Goal: Task Accomplishment & Management: Manage account settings

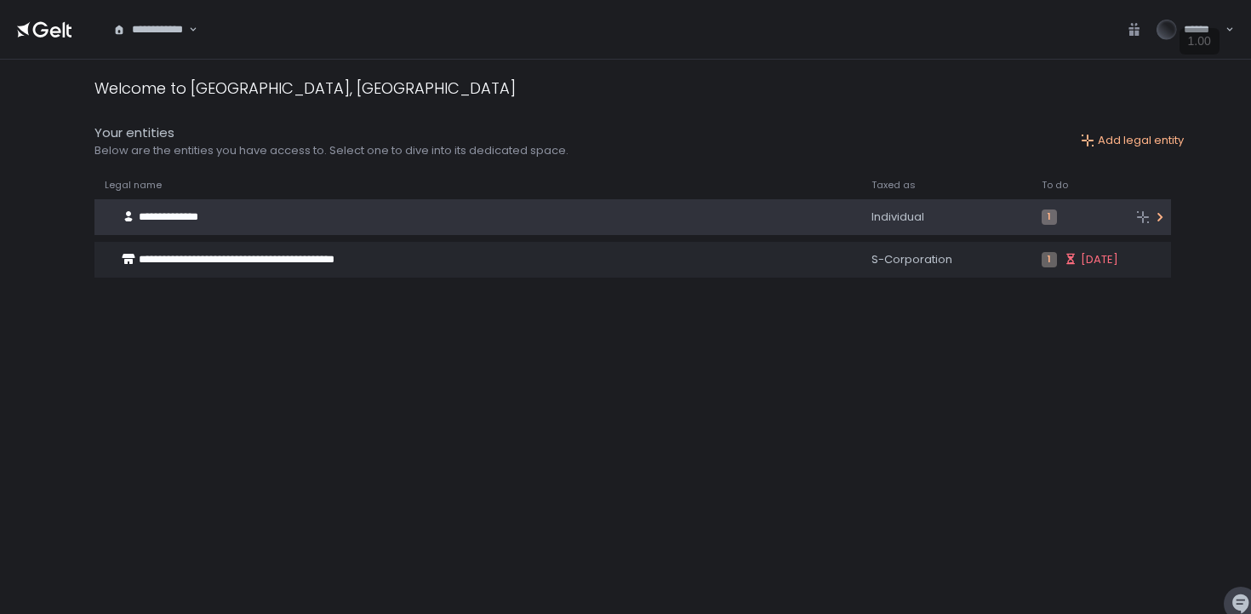
click at [198, 211] on span "**********" at bounding box center [169, 216] width 60 height 11
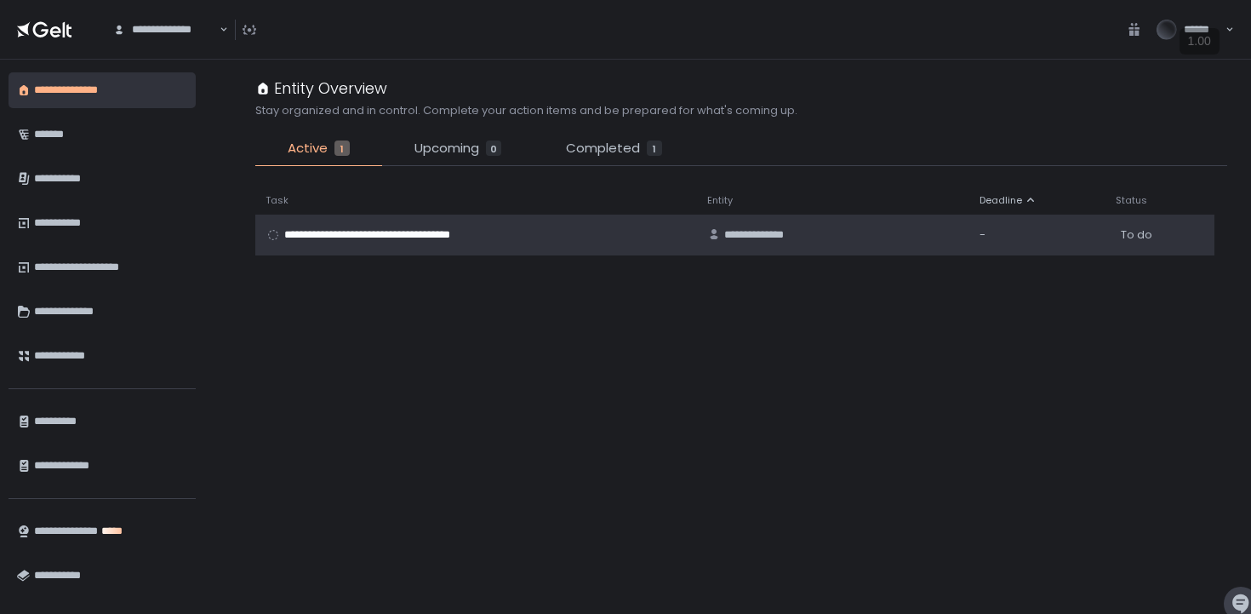
click at [400, 237] on span "**********" at bounding box center [388, 234] width 208 height 15
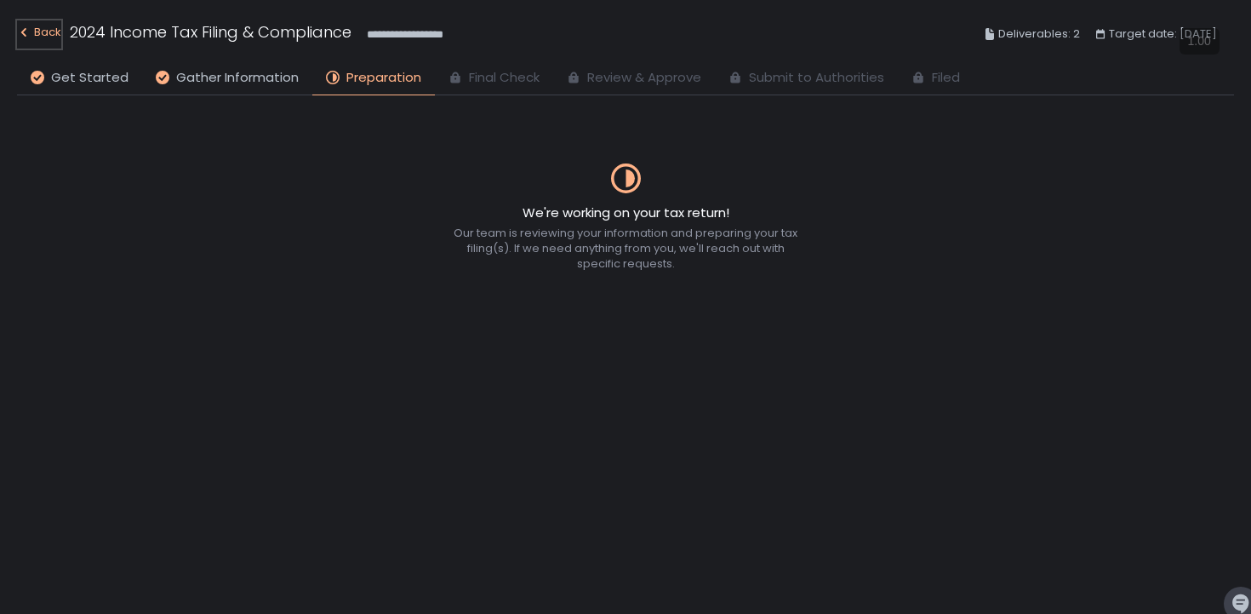
click at [37, 29] on div "Back" at bounding box center [39, 32] width 44 height 20
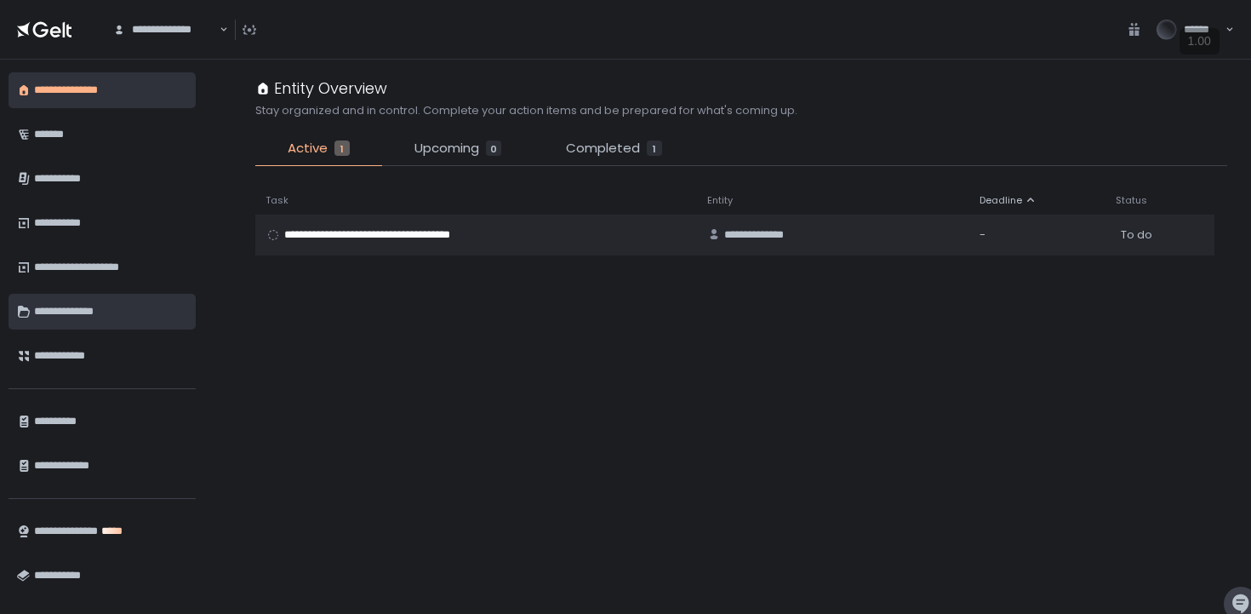
click at [80, 327] on link "**********" at bounding box center [102, 312] width 187 height 36
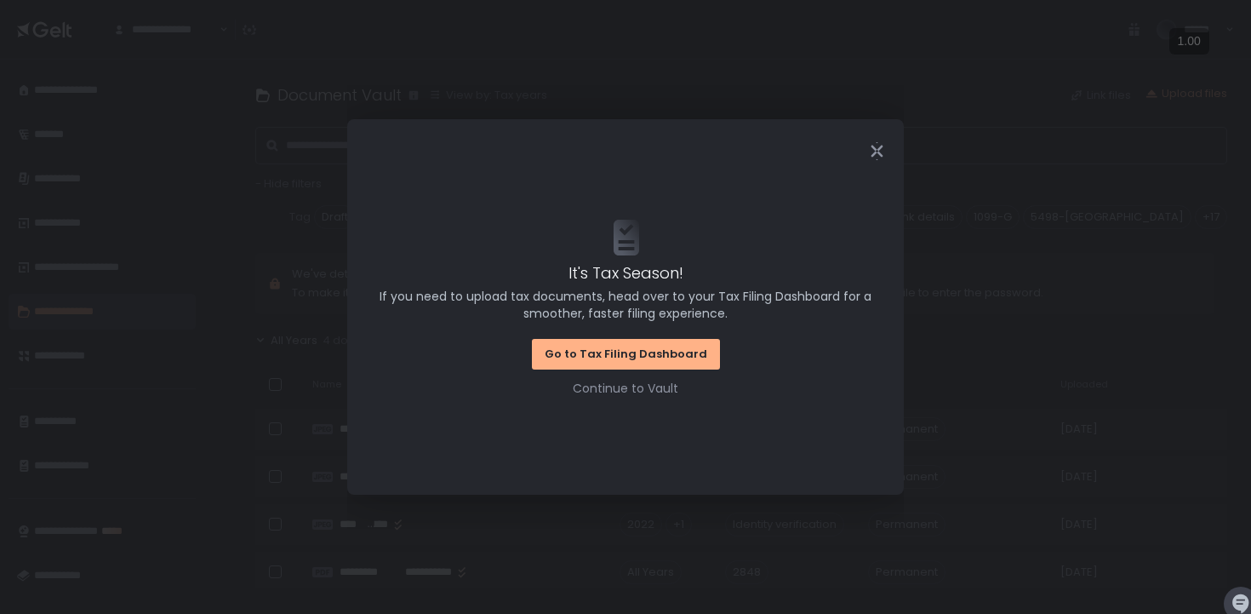
click at [877, 155] on icon "Close" at bounding box center [877, 151] width 18 height 18
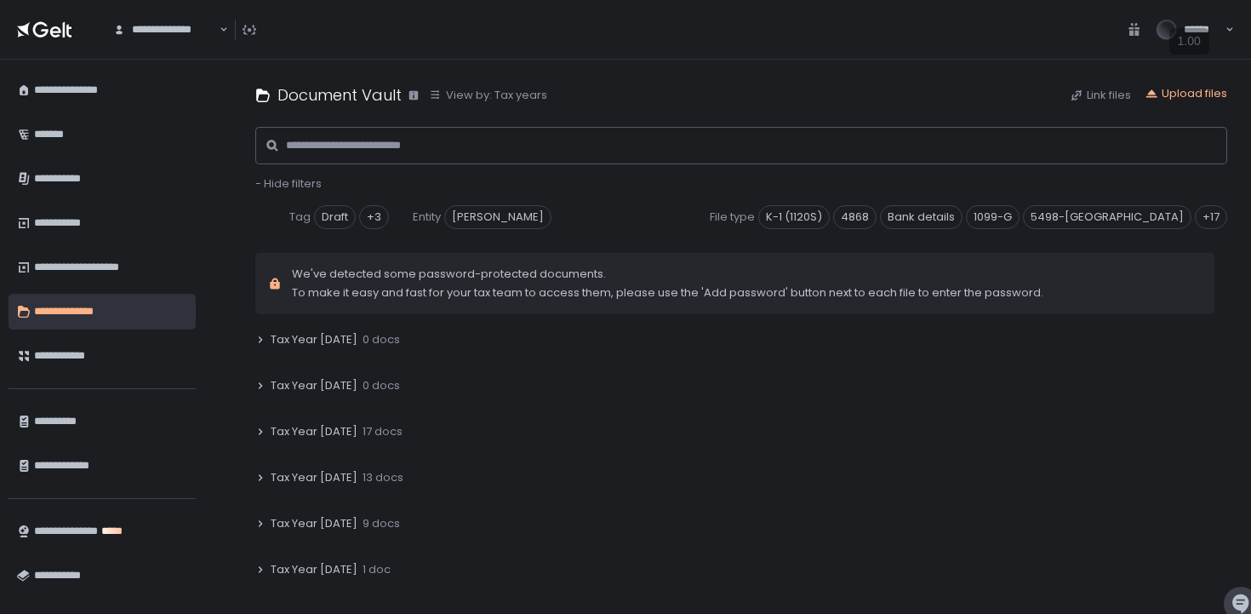
scroll to position [285, 0]
click at [363, 435] on span "17 docs" at bounding box center [383, 432] width 40 height 15
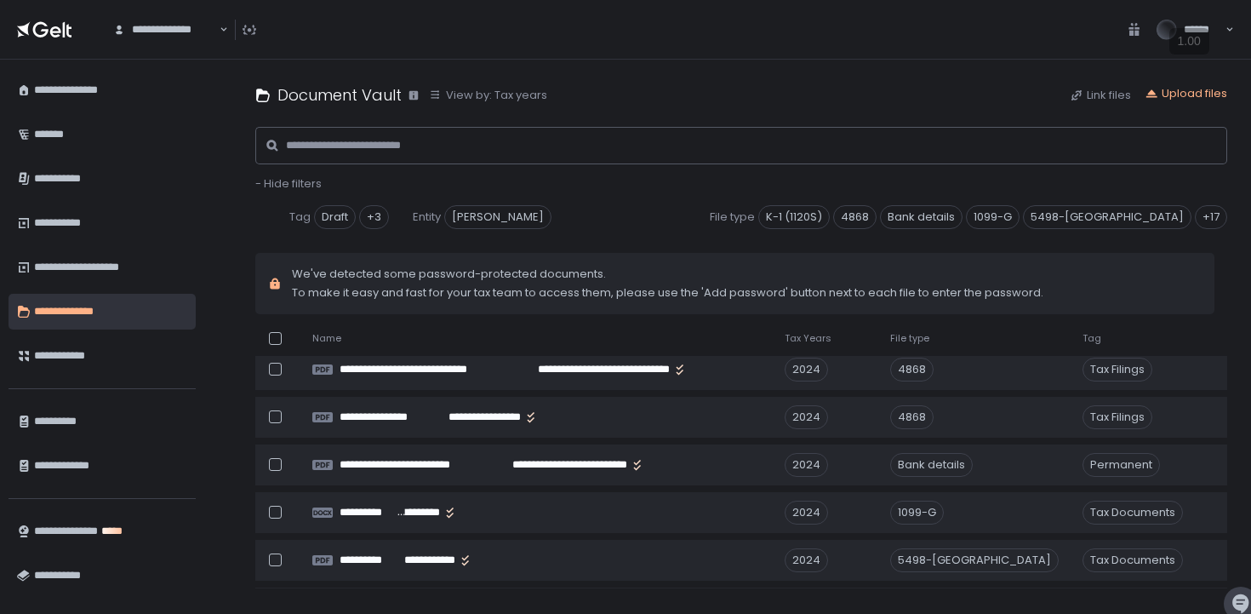
scroll to position [488, 0]
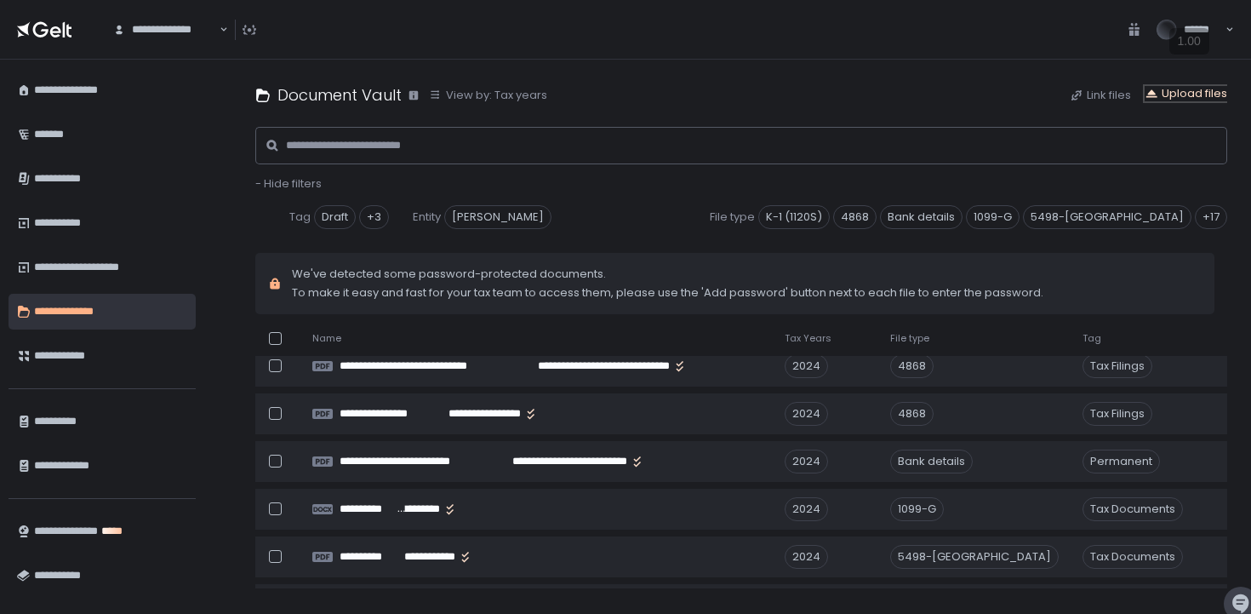
click at [1196, 92] on div "Upload files" at bounding box center [1186, 93] width 83 height 15
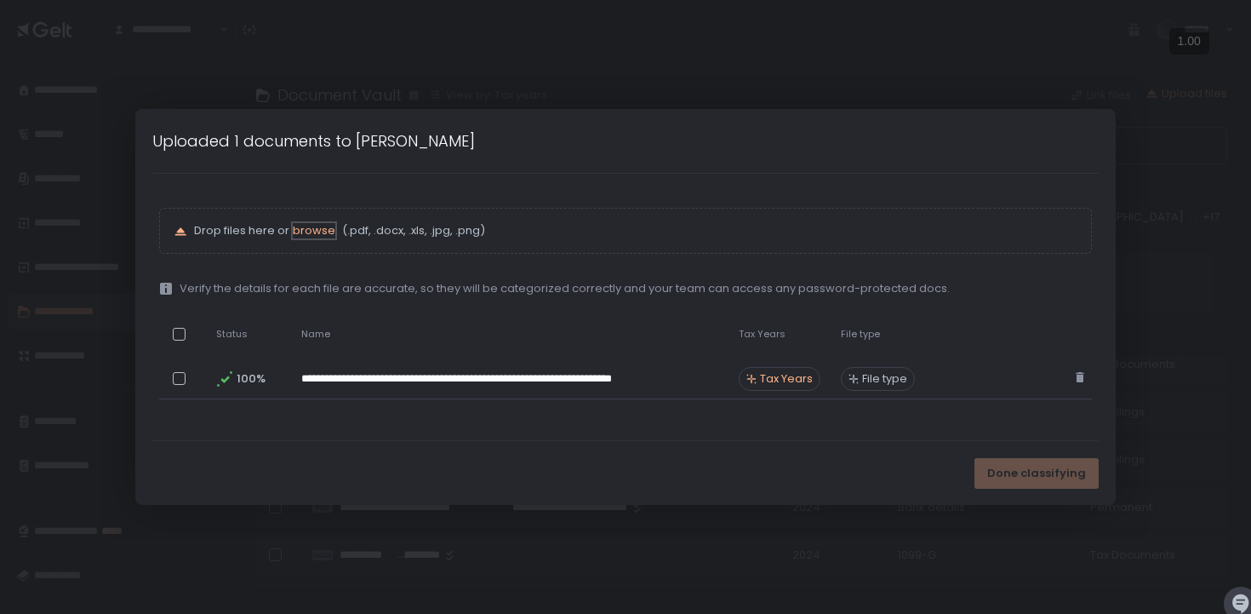
scroll to position [534, 0]
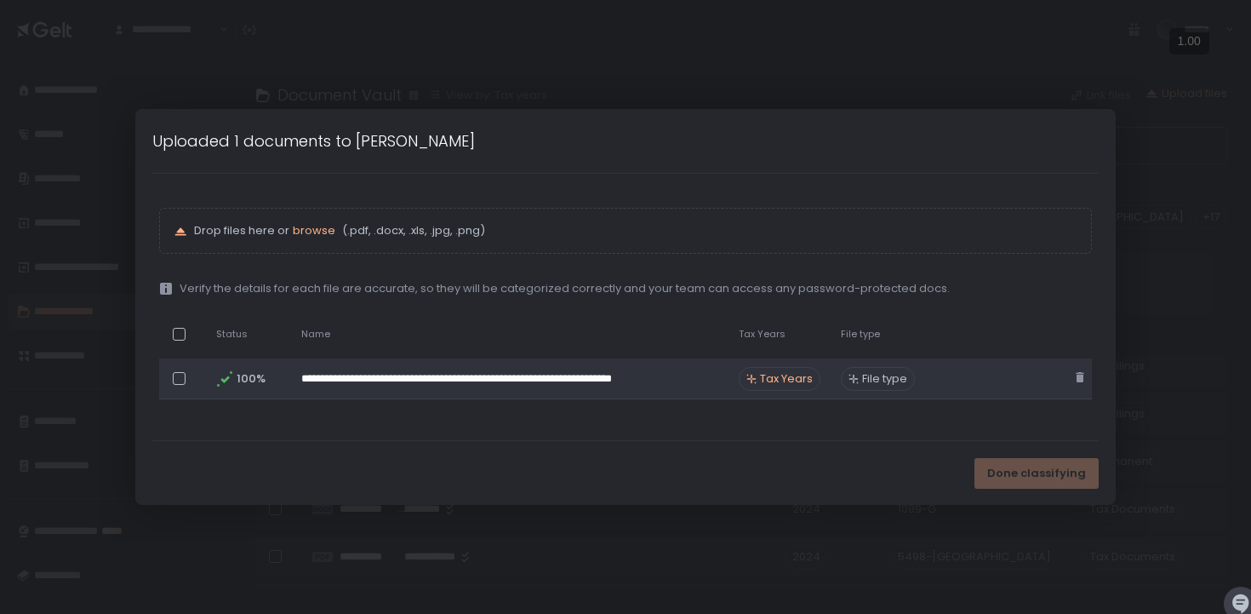
click at [787, 388] on div "Tax Years" at bounding box center [780, 379] width 82 height 24
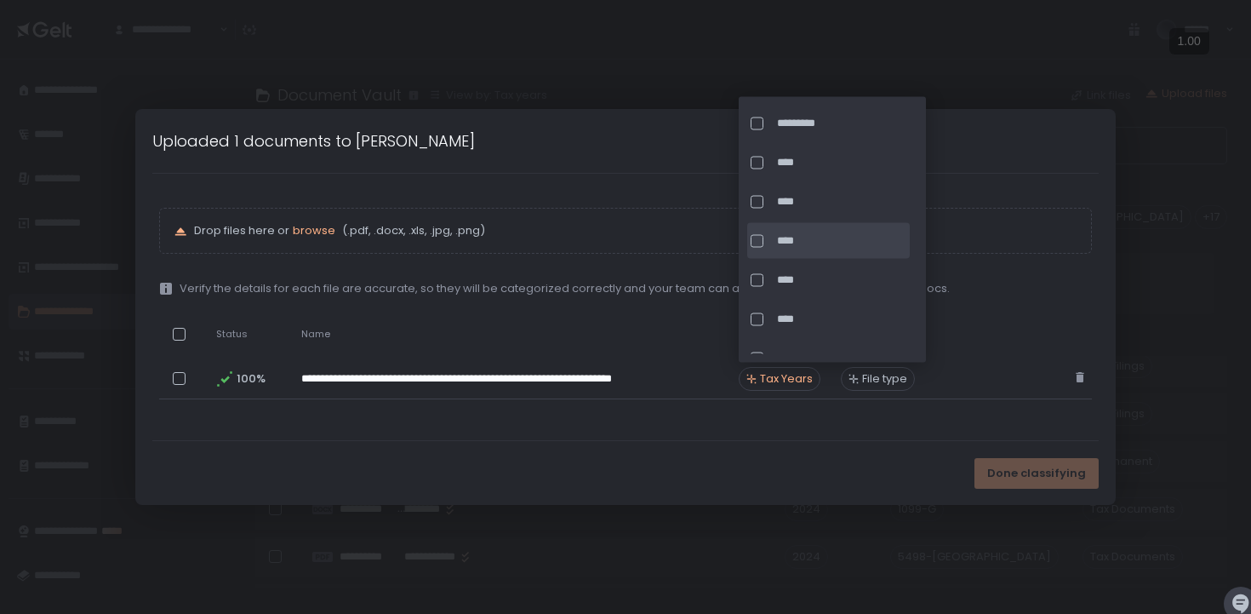
click at [758, 240] on div at bounding box center [757, 240] width 13 height 13
click at [1026, 273] on div "**********" at bounding box center [626, 307] width 934 height 198
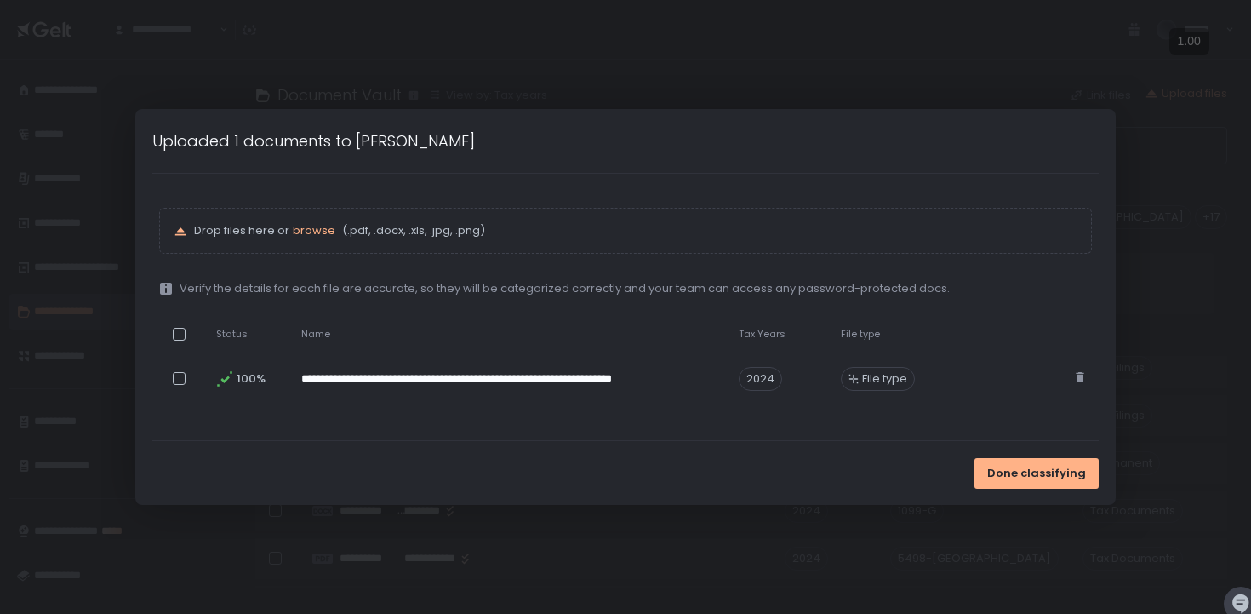
scroll to position [535, 0]
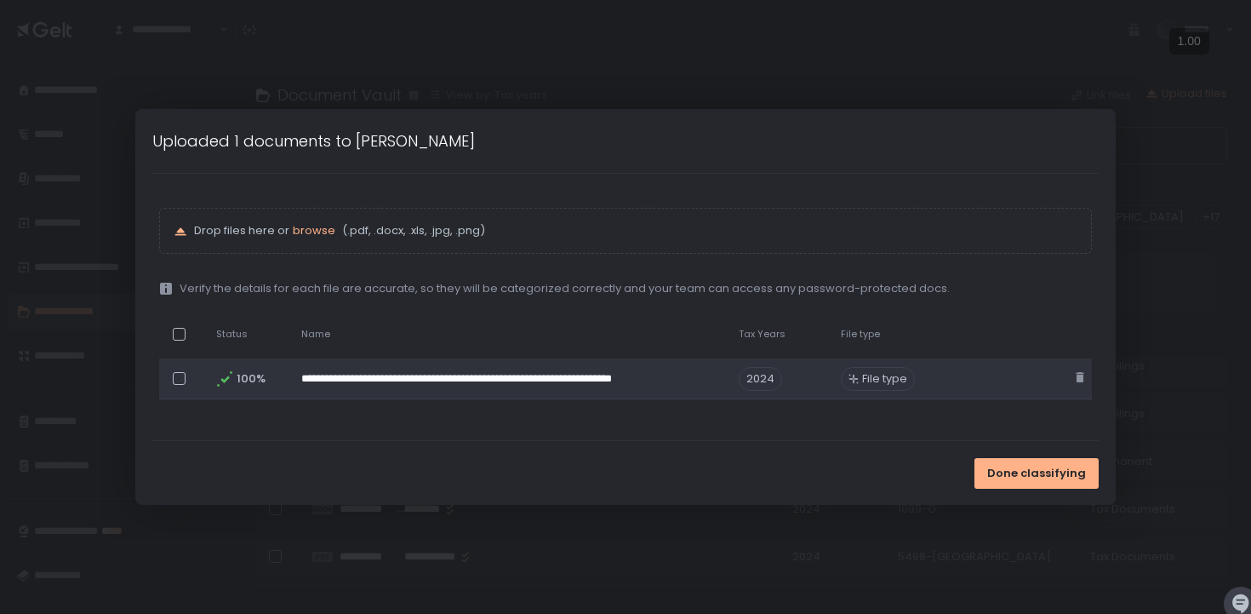
click at [880, 369] on div "File type" at bounding box center [878, 379] width 74 height 24
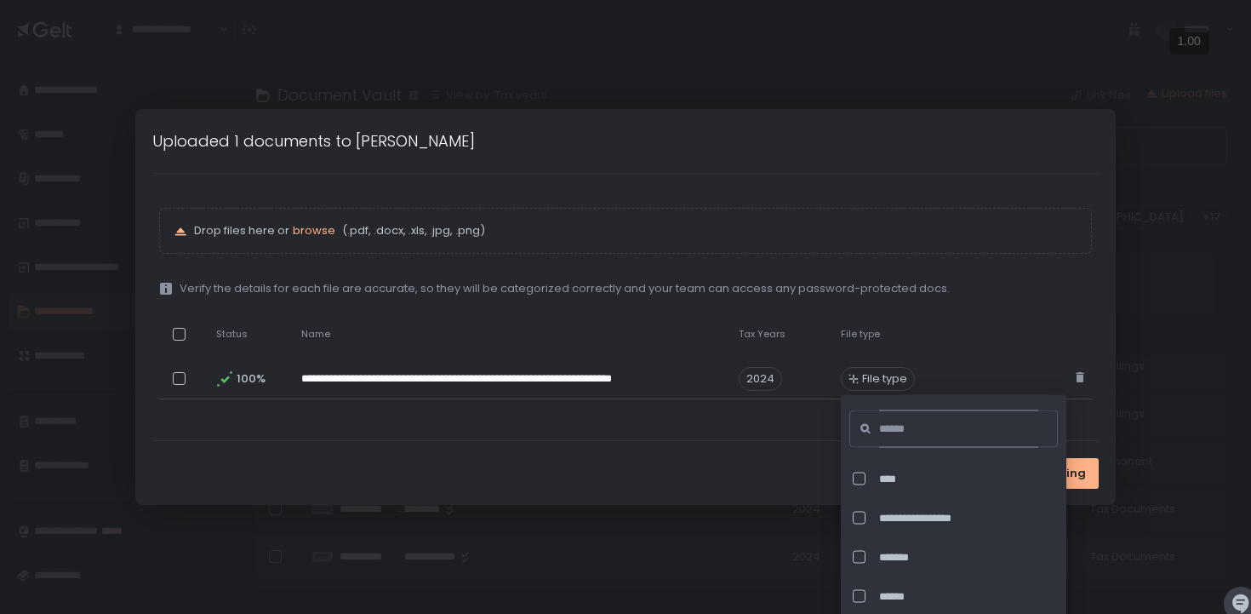
click at [906, 417] on input at bounding box center [958, 428] width 159 height 37
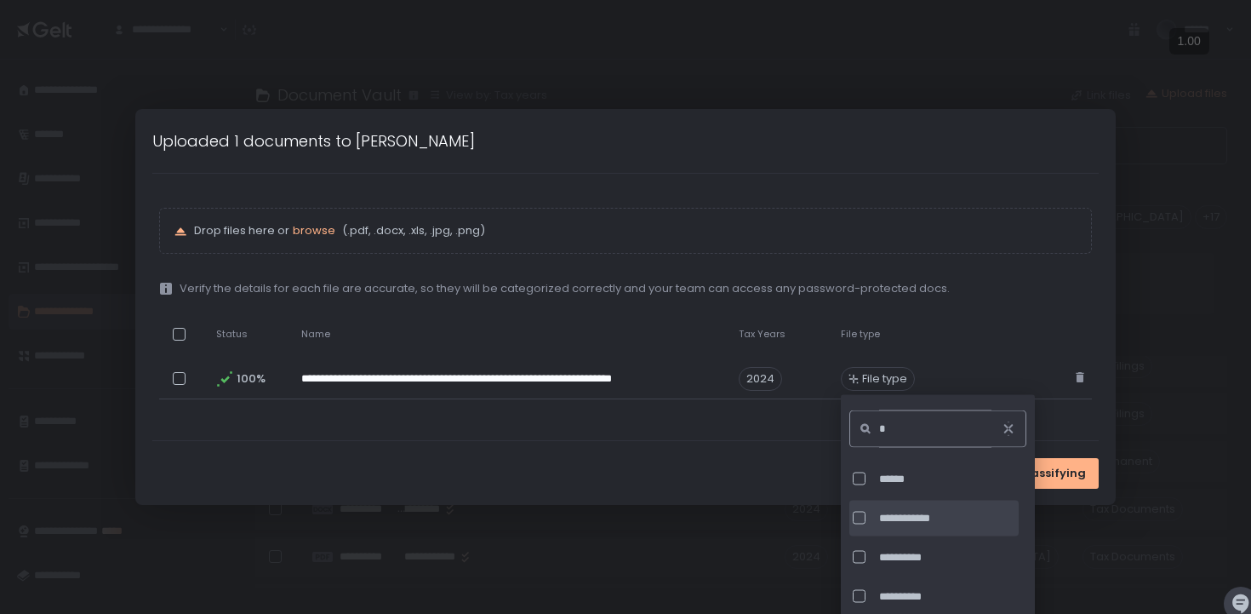
scroll to position [1, 0]
type input "*"
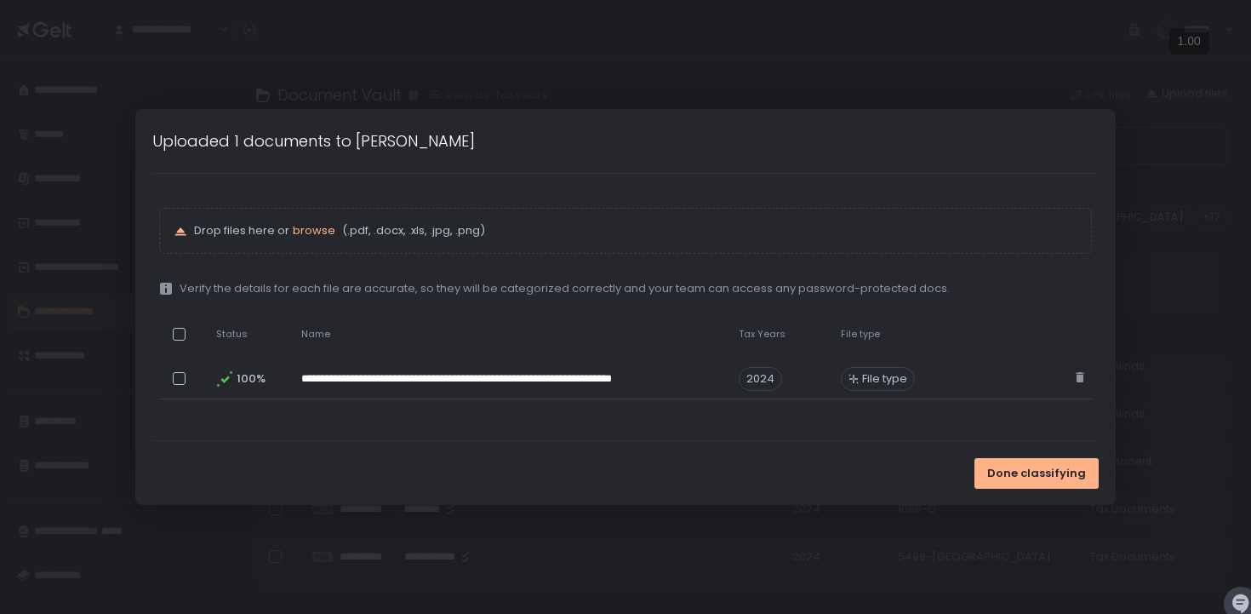
click at [1021, 343] on th "Password" at bounding box center [996, 334] width 143 height 35
click at [1033, 474] on span "Done classifying" at bounding box center [1036, 473] width 99 height 15
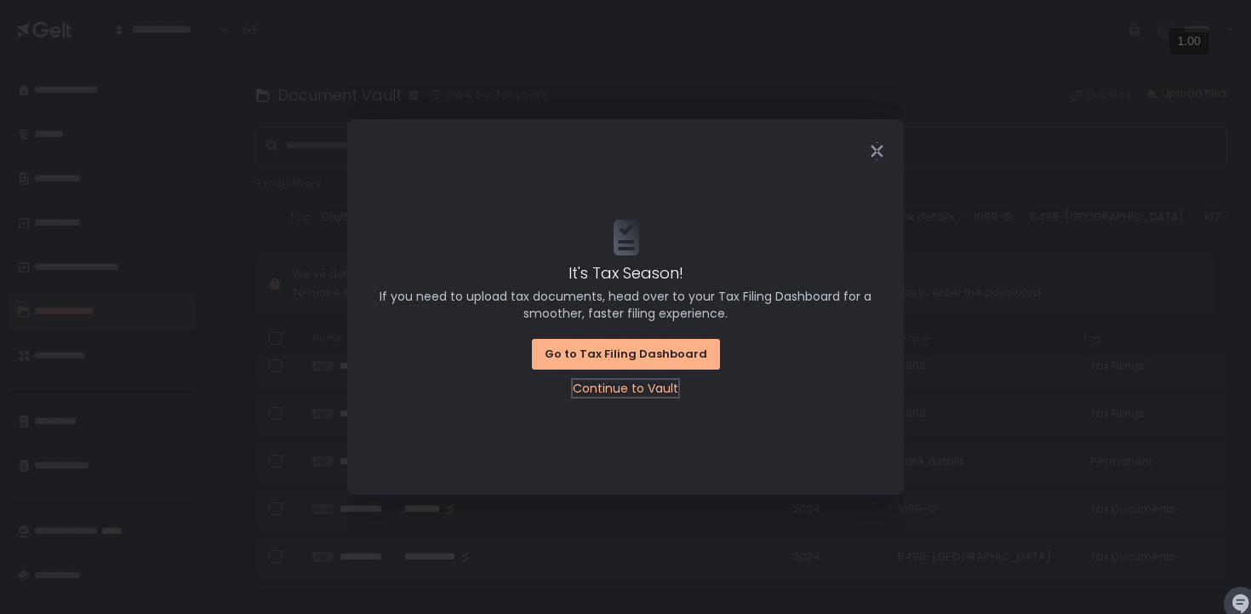
click at [639, 396] on div "Continue to Vault" at bounding box center [626, 388] width 106 height 17
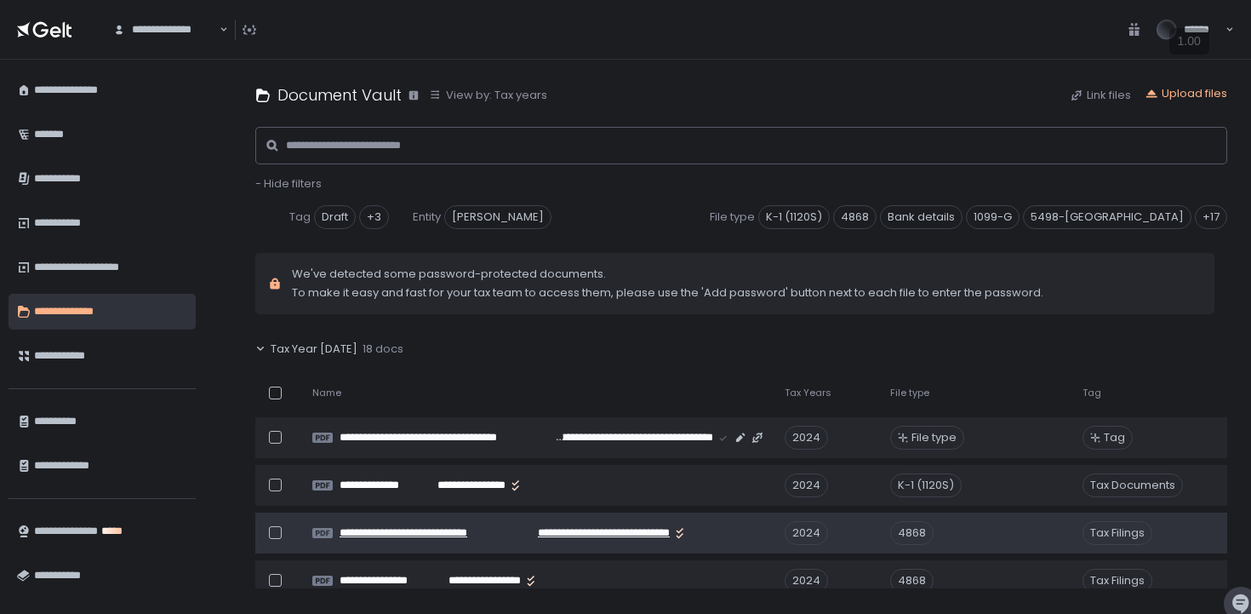
scroll to position [364, 0]
